Goal: Information Seeking & Learning: Learn about a topic

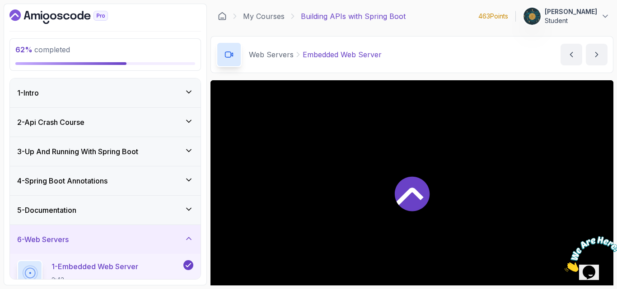
click at [103, 237] on div "6 - Web Servers" at bounding box center [105, 239] width 176 height 11
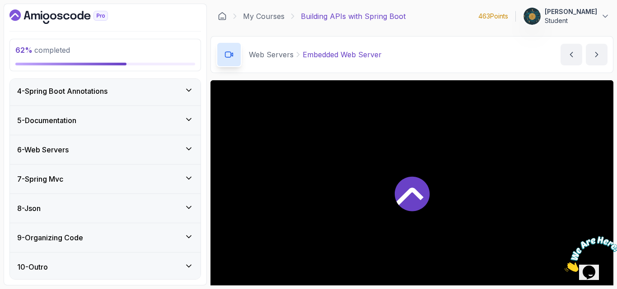
scroll to position [93, 0]
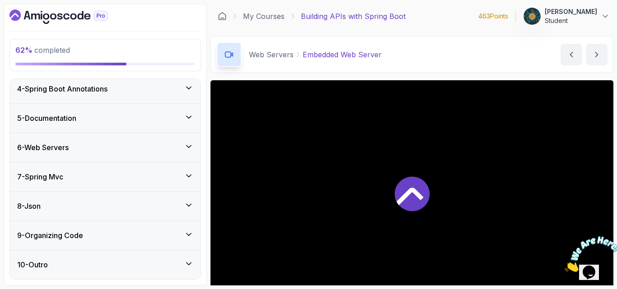
click at [135, 149] on div "6 - Web Servers" at bounding box center [105, 147] width 176 height 11
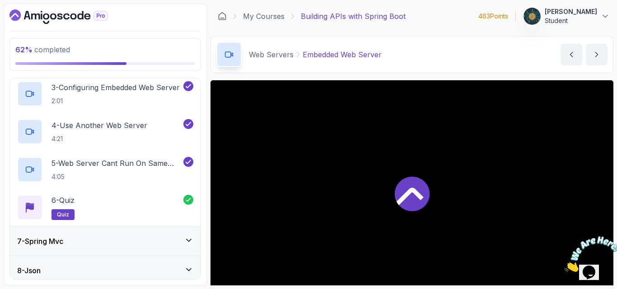
scroll to position [320, 0]
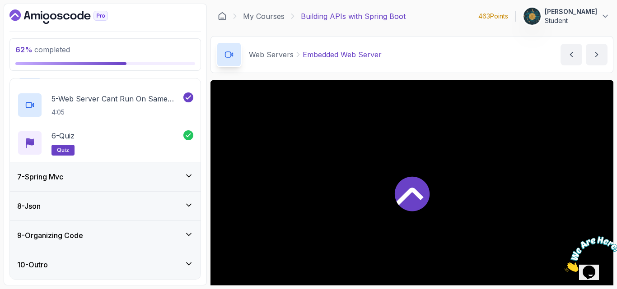
click at [99, 204] on div "8 - Json" at bounding box center [105, 206] width 176 height 11
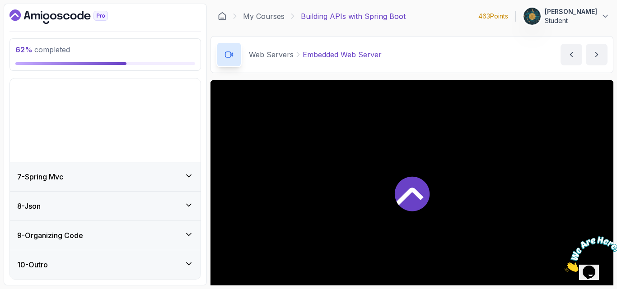
scroll to position [93, 0]
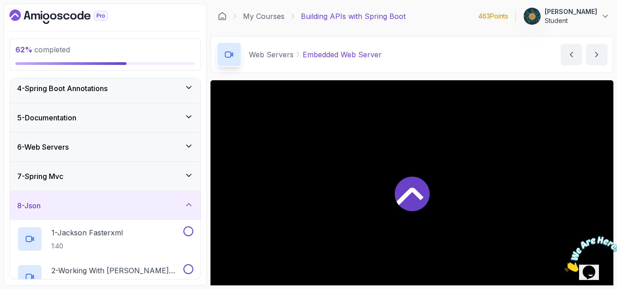
click at [138, 157] on div "6 - Web Servers" at bounding box center [105, 147] width 191 height 29
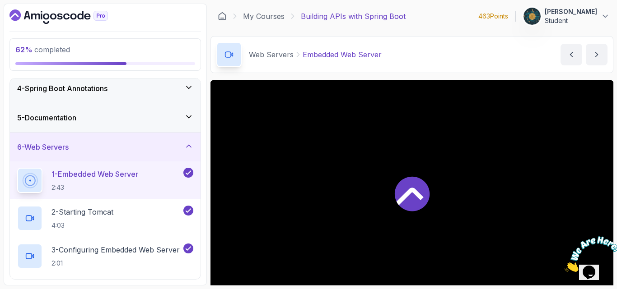
click at [122, 147] on div "6 - Web Servers" at bounding box center [105, 147] width 176 height 11
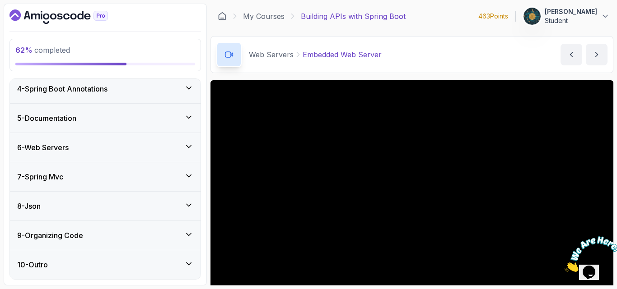
click at [94, 173] on div "7 - Spring Mvc" at bounding box center [105, 177] width 176 height 11
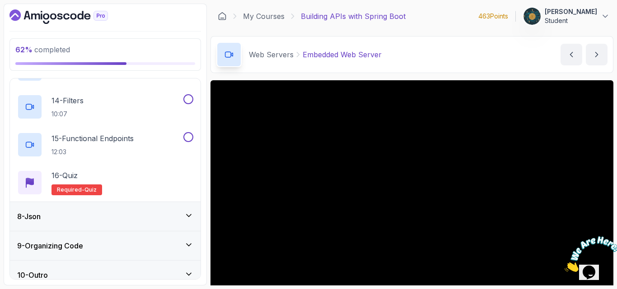
scroll to position [699, 0]
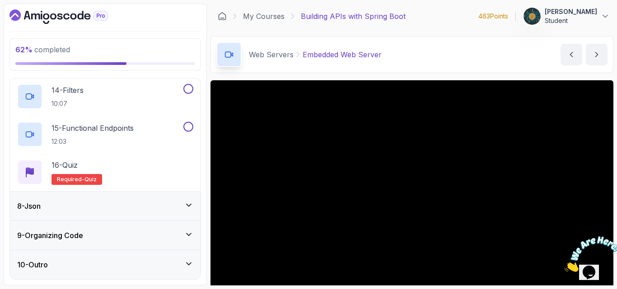
click at [82, 230] on div "9 - Organizing Code" at bounding box center [105, 235] width 191 height 29
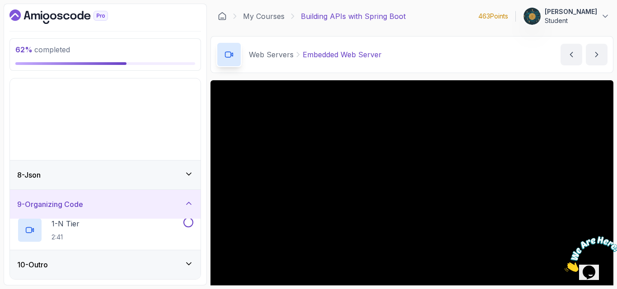
scroll to position [93, 0]
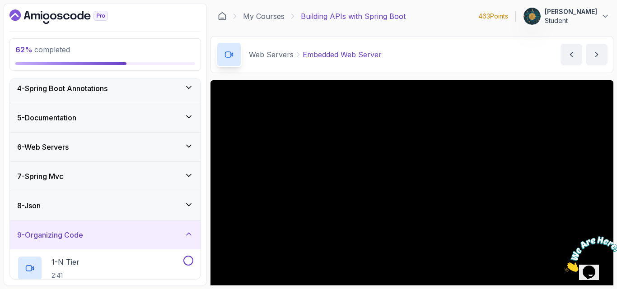
click at [121, 174] on div "7 - Spring Mvc" at bounding box center [105, 176] width 176 height 11
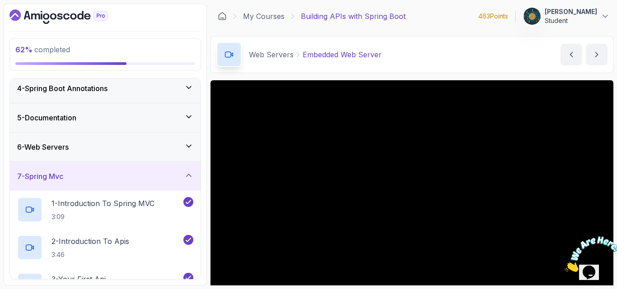
click at [40, 17] on icon "Dashboard" at bounding box center [35, 17] width 9 height 6
